Goal: Task Accomplishment & Management: Use online tool/utility

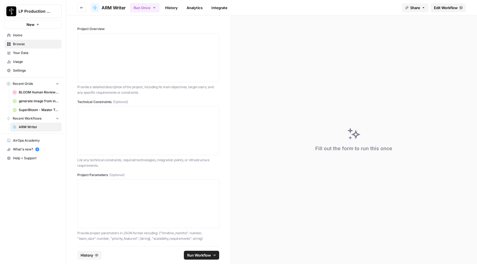
click at [25, 36] on span "Home" at bounding box center [36, 35] width 46 height 5
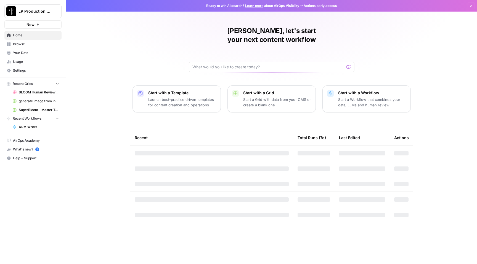
click at [25, 43] on span "Browse" at bounding box center [36, 44] width 46 height 5
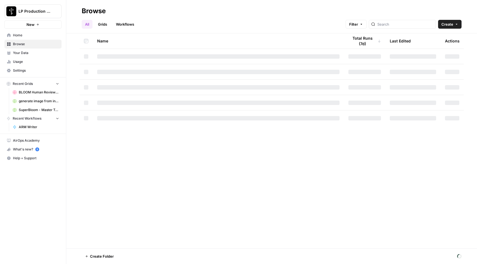
click at [126, 25] on link "Workflows" at bounding box center [125, 24] width 25 height 9
click at [408, 25] on input "search" at bounding box center [410, 25] width 56 height 6
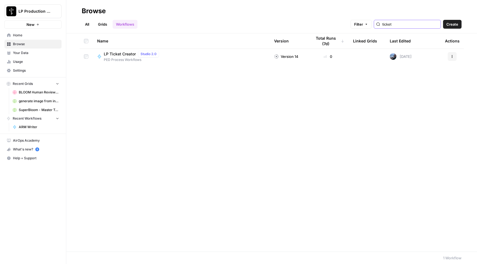
type input "ticket"
click at [116, 56] on span "LP Ticket Creator" at bounding box center [120, 54] width 32 height 6
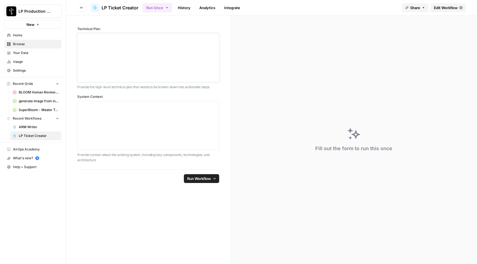
click at [143, 45] on div at bounding box center [148, 58] width 135 height 44
click at [137, 71] on div at bounding box center [148, 58] width 135 height 44
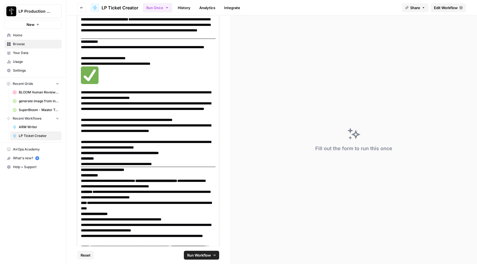
scroll to position [1343, 0]
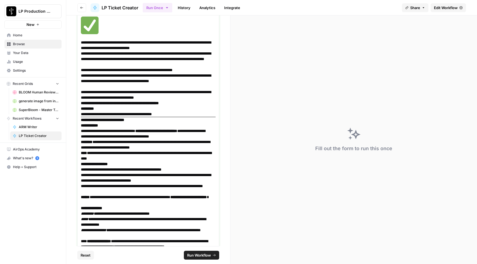
click at [142, 40] on p "**********" at bounding box center [146, 25] width 131 height 29
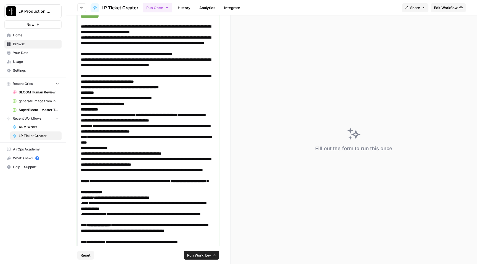
scroll to position [1372, 0]
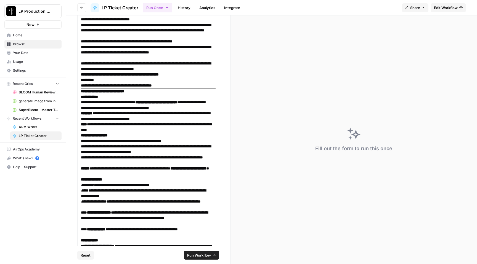
click at [198, 256] on span "Run Workflow" at bounding box center [199, 256] width 24 height 6
click at [210, 252] on button "Run Workflow" at bounding box center [201, 255] width 35 height 9
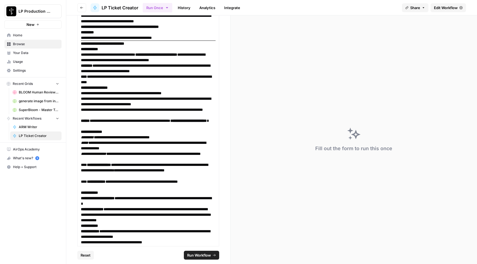
scroll to position [1710, 0]
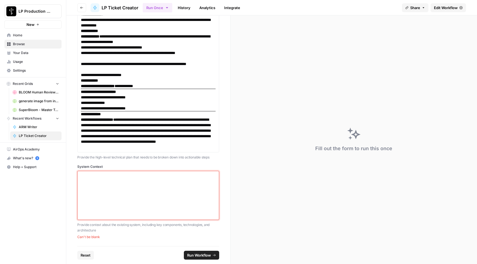
click at [160, 210] on div at bounding box center [148, 196] width 135 height 44
click at [130, 197] on div at bounding box center [148, 196] width 135 height 44
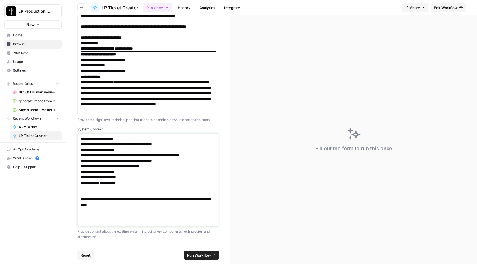
scroll to position [1727, 0]
click at [125, 219] on p at bounding box center [148, 216] width 135 height 6
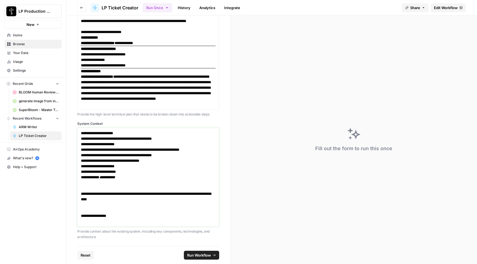
click at [112, 219] on p "**********" at bounding box center [146, 216] width 131 height 6
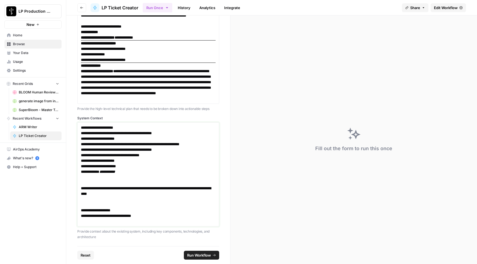
scroll to position [1738, 0]
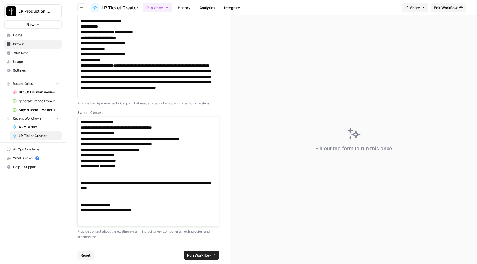
click at [146, 180] on p "**********" at bounding box center [146, 150] width 131 height 61
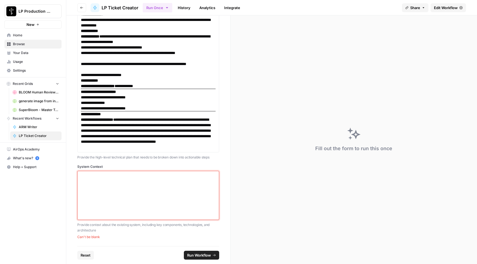
scroll to position [1710, 0]
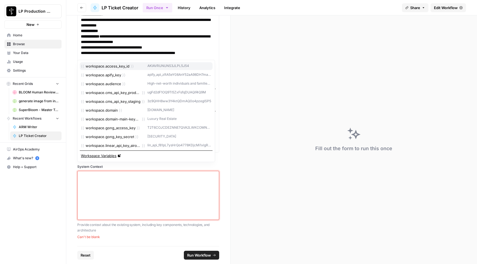
click at [212, 176] on icon "button" at bounding box center [214, 176] width 4 height 4
click at [166, 186] on div at bounding box center [148, 196] width 135 height 44
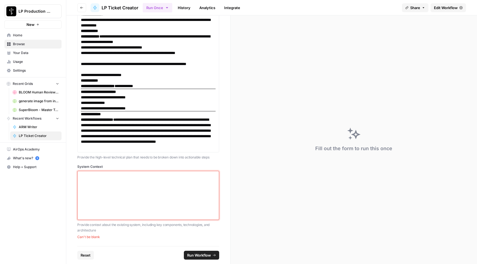
click at [212, 177] on icon "button" at bounding box center [214, 176] width 4 height 4
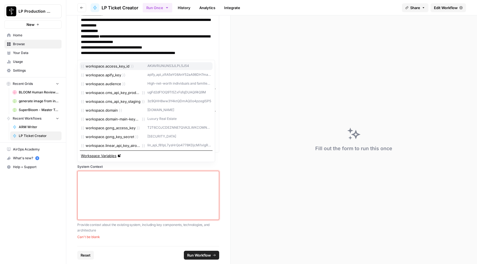
click at [212, 177] on icon "button" at bounding box center [214, 176] width 4 height 4
click at [156, 187] on div at bounding box center [148, 196] width 135 height 44
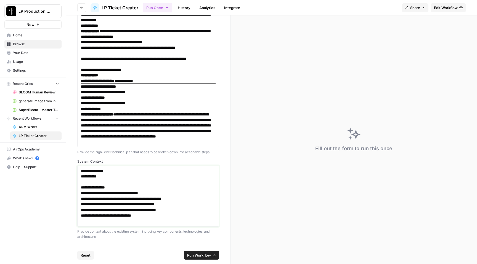
click at [132, 179] on p "**********" at bounding box center [146, 177] width 131 height 6
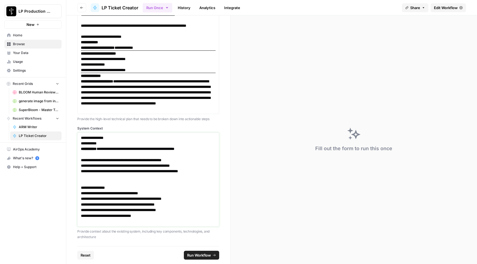
scroll to position [1715, 0]
click at [113, 146] on p "**********" at bounding box center [146, 144] width 131 height 6
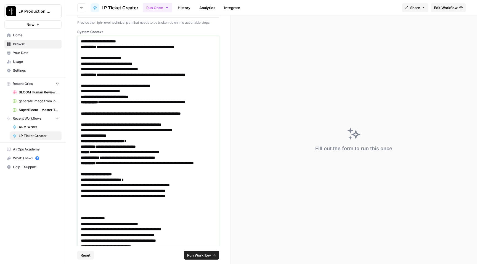
scroll to position [1778, 0]
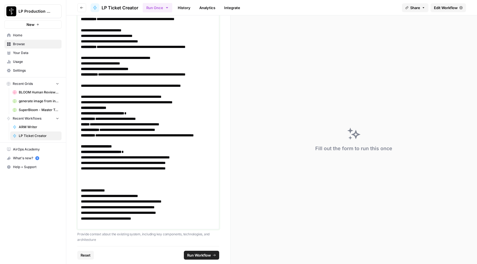
click at [156, 72] on h3 "**********" at bounding box center [148, 69] width 135 height 6
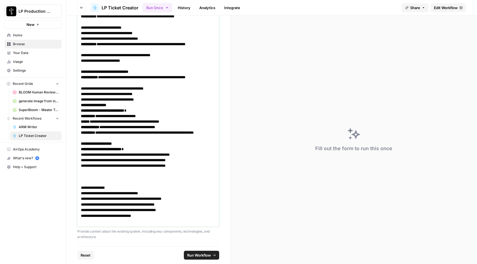
scroll to position [1814, 0]
click at [179, 141] on p "**********" at bounding box center [146, 135] width 131 height 11
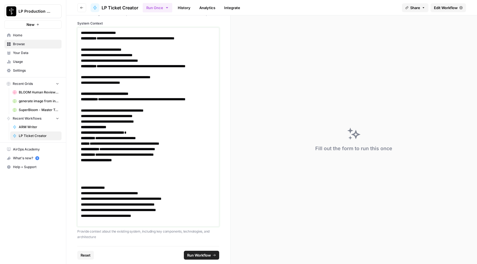
scroll to position [1854, 0]
click at [138, 158] on h3 "**********" at bounding box center [148, 161] width 135 height 6
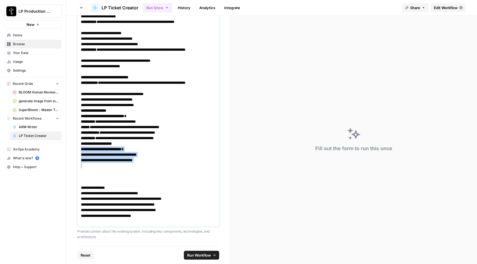
scroll to position [1870, 0]
click at [139, 148] on p "**********" at bounding box center [146, 150] width 131 height 6
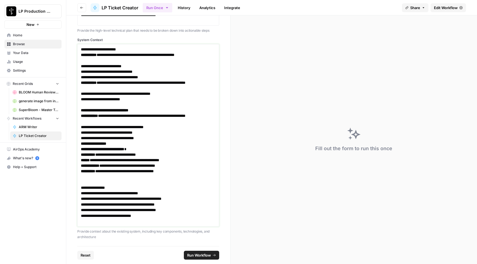
scroll to position [1837, 0]
click at [192, 256] on span "Run Workflow" at bounding box center [199, 256] width 24 height 6
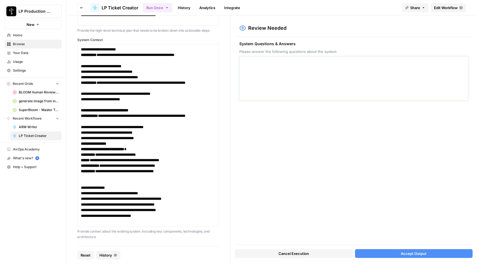
click at [357, 77] on textarea at bounding box center [354, 78] width 222 height 39
click at [298, 153] on div "System Questions & Answers Please answer the following questions about the syst…" at bounding box center [354, 141] width 238 height 208
click at [407, 253] on span "Accept Output" at bounding box center [414, 254] width 26 height 6
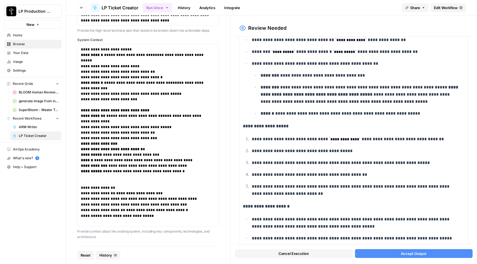
scroll to position [1888, 0]
click at [316, 253] on button "Cancel Execution" at bounding box center [294, 254] width 118 height 9
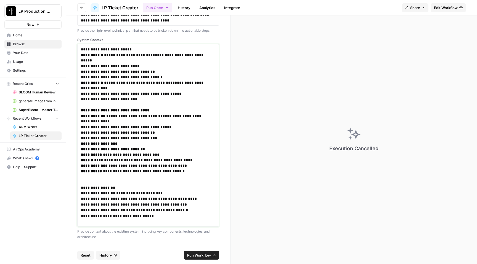
click at [165, 221] on p at bounding box center [148, 222] width 135 height 6
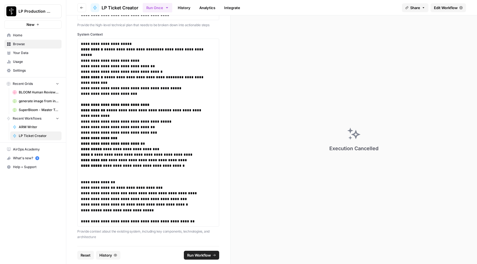
click at [196, 254] on span "Run Workflow" at bounding box center [199, 256] width 24 height 6
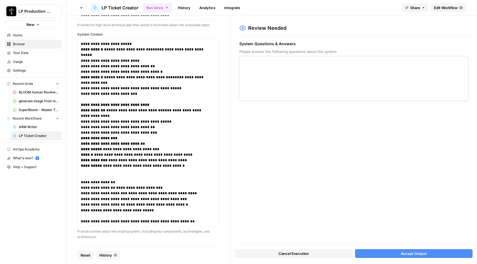
click at [265, 69] on textarea at bounding box center [354, 78] width 222 height 39
click at [399, 255] on button "Accept Output" at bounding box center [414, 254] width 118 height 9
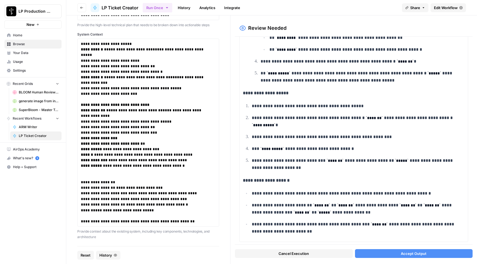
scroll to position [3354, 0]
click at [397, 254] on button "Accept Output" at bounding box center [414, 254] width 118 height 9
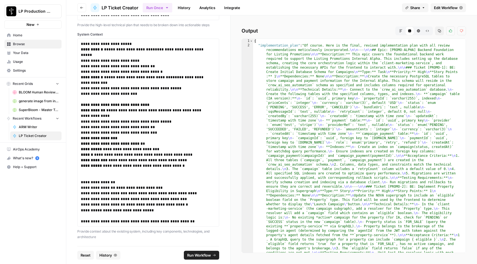
click at [400, 31] on icon "button" at bounding box center [400, 30] width 3 height 3
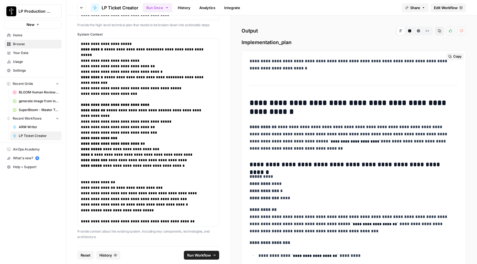
click at [448, 58] on icon "button" at bounding box center [449, 56] width 3 height 3
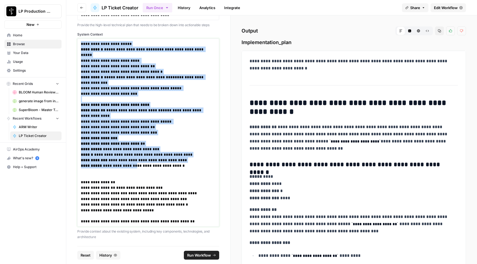
scroll to position [1893, 0]
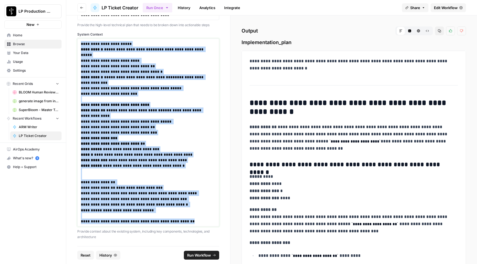
drag, startPoint x: 81, startPoint y: 125, endPoint x: 193, endPoint y: 221, distance: 147.2
click at [193, 221] on div "**********" at bounding box center [148, 132] width 135 height 183
copy div "**********"
